Goal: Check status: Check status

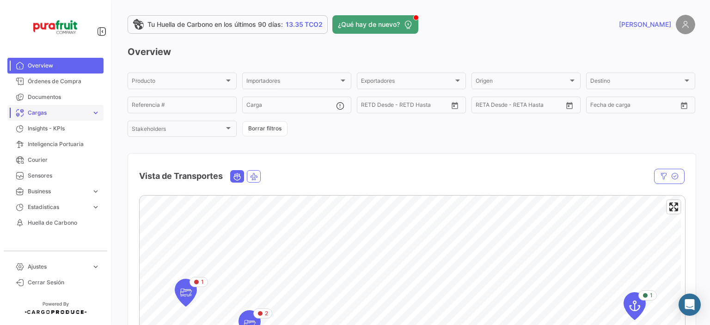
click at [42, 112] on span "Cargas" at bounding box center [58, 113] width 60 height 8
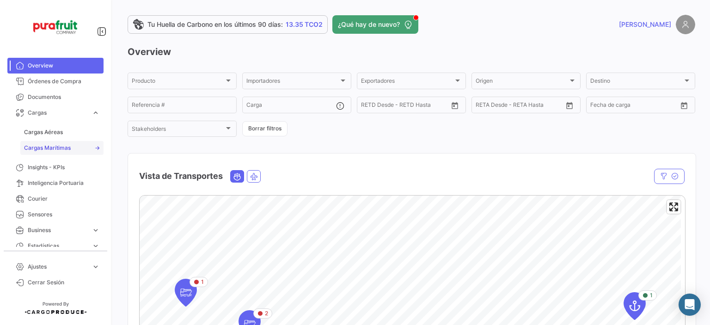
click at [36, 146] on span "Cargas Marítimas" at bounding box center [47, 148] width 47 height 8
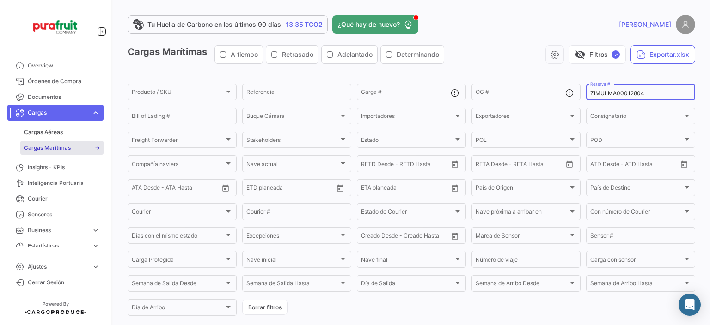
click at [590, 91] on input "ZIMULMA00012804" at bounding box center [640, 93] width 101 height 6
paste input "2763492460"
type input "2763492460"
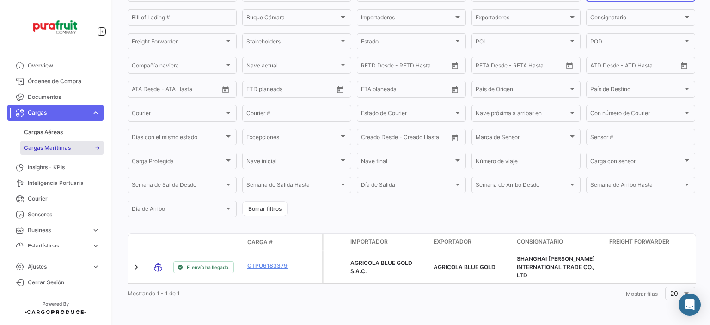
scroll to position [107, 0]
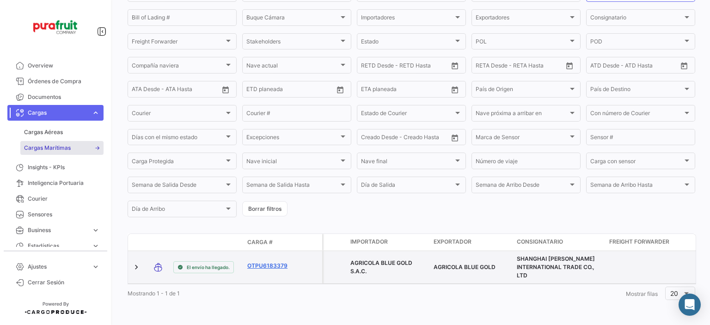
click at [282, 262] on link "OTPU6183379" at bounding box center [271, 266] width 48 height 8
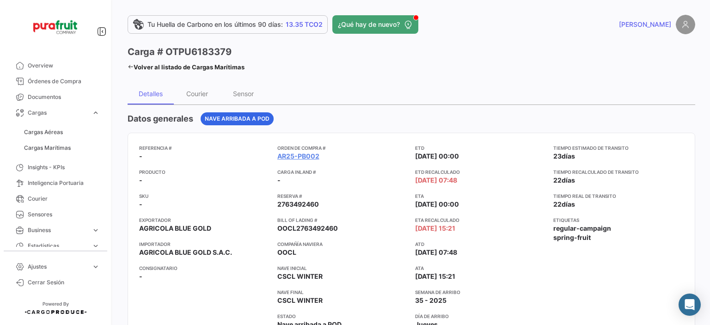
scroll to position [46, 0]
